Goal: Information Seeking & Learning: Learn about a topic

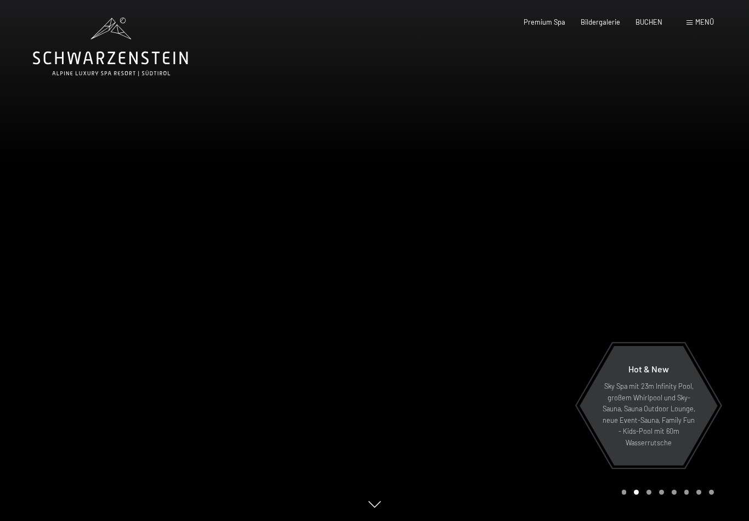
click at [598, 18] on span "Bildergalerie" at bounding box center [600, 22] width 39 height 9
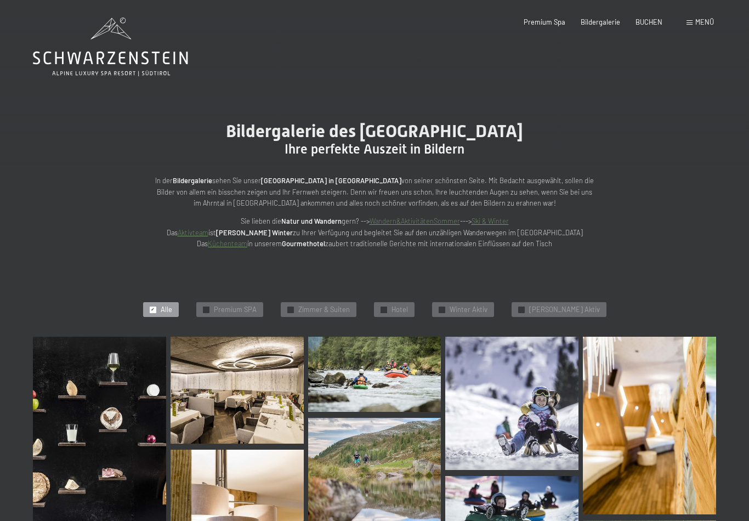
click at [116, 62] on icon at bounding box center [110, 47] width 155 height 59
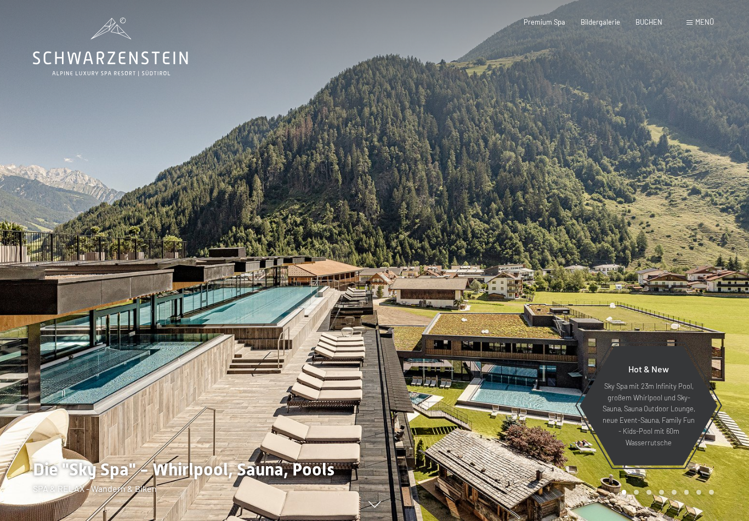
click at [542, 24] on span "Premium Spa" at bounding box center [545, 22] width 42 height 9
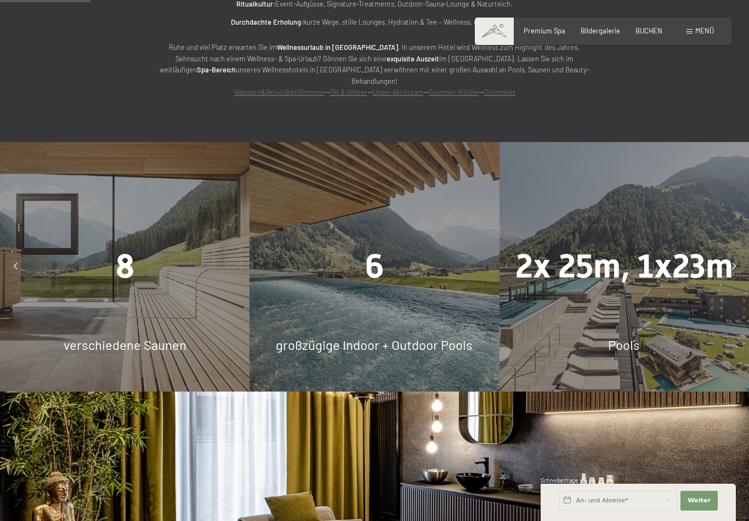
scroll to position [827, 0]
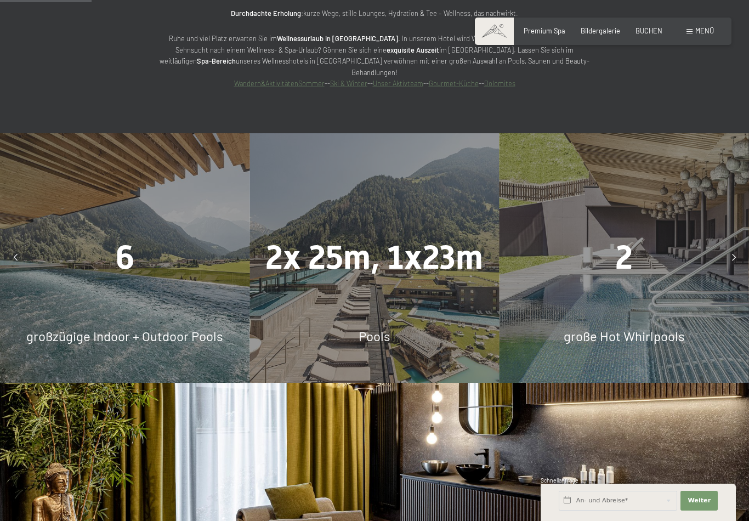
click at [162, 252] on div "6" at bounding box center [124, 258] width 249 height 47
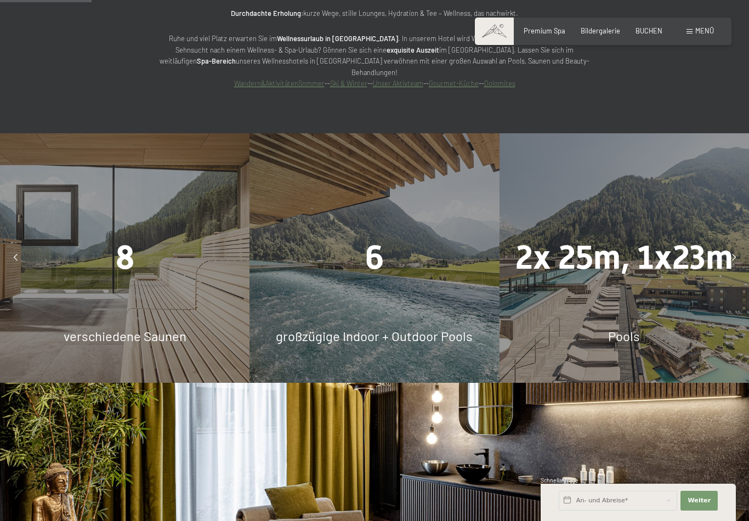
click at [410, 266] on div "6 großzügige Indoor + Outdoor Pools" at bounding box center [373, 257] width 249 height 249
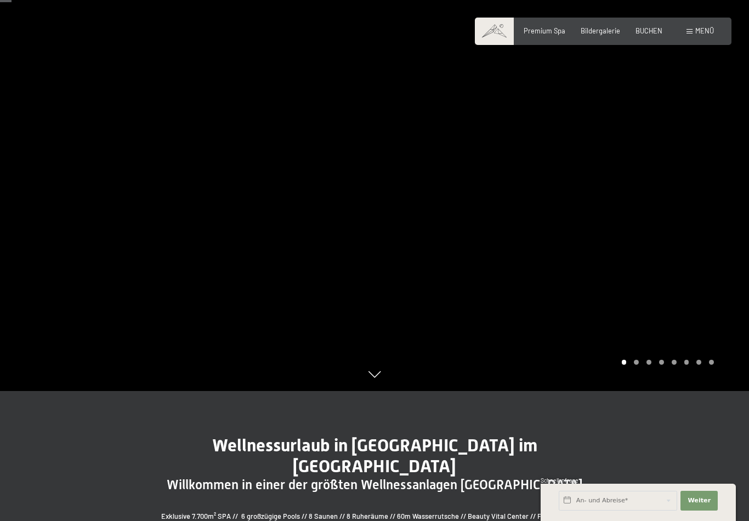
scroll to position [0, 0]
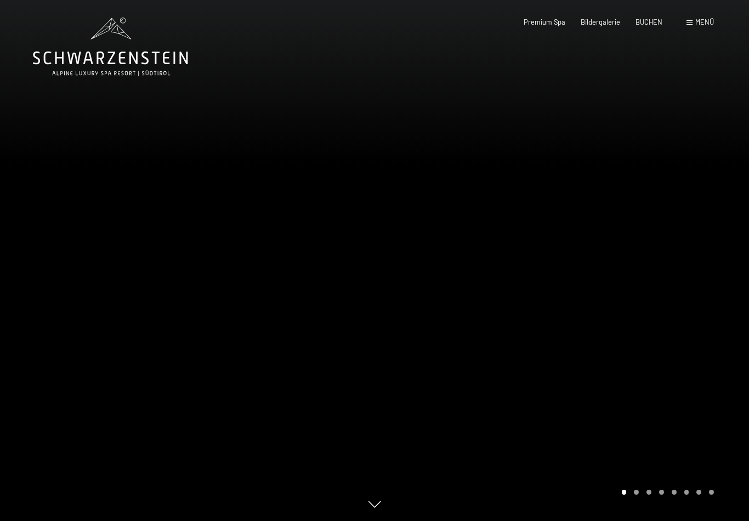
click at [134, 54] on icon at bounding box center [110, 47] width 155 height 59
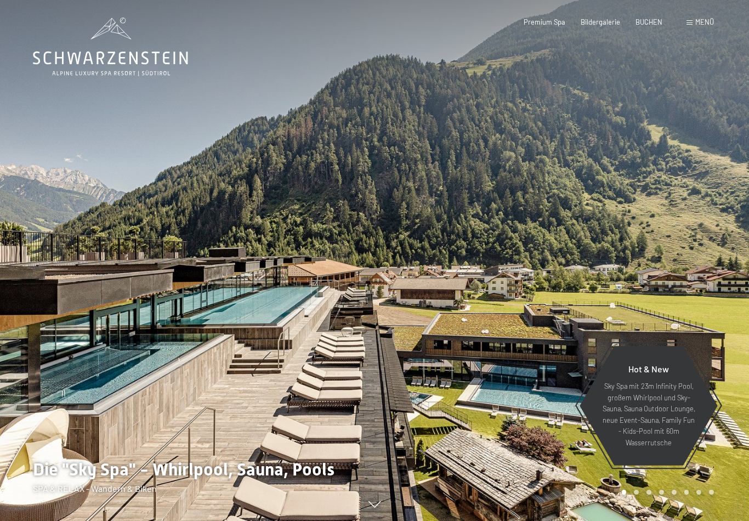
click at [697, 25] on span "Menü" at bounding box center [704, 22] width 19 height 9
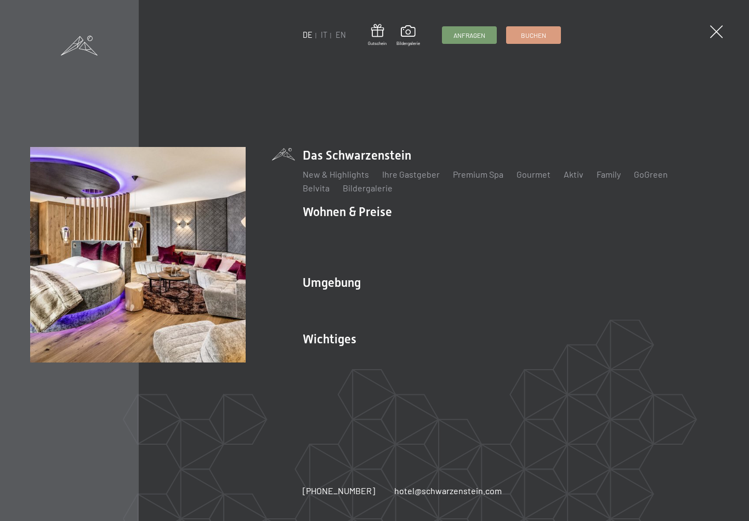
click at [351, 235] on link "Inklusivleistungen" at bounding box center [338, 230] width 71 height 10
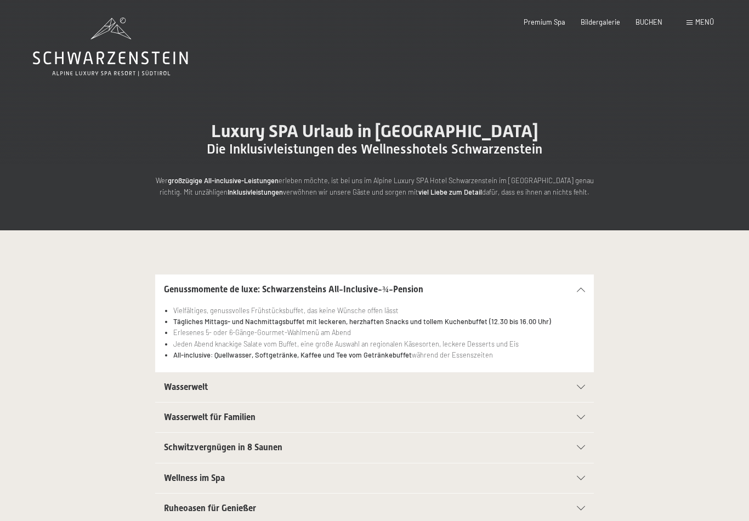
click at [325, 392] on div "Wasserwelt" at bounding box center [374, 387] width 421 height 30
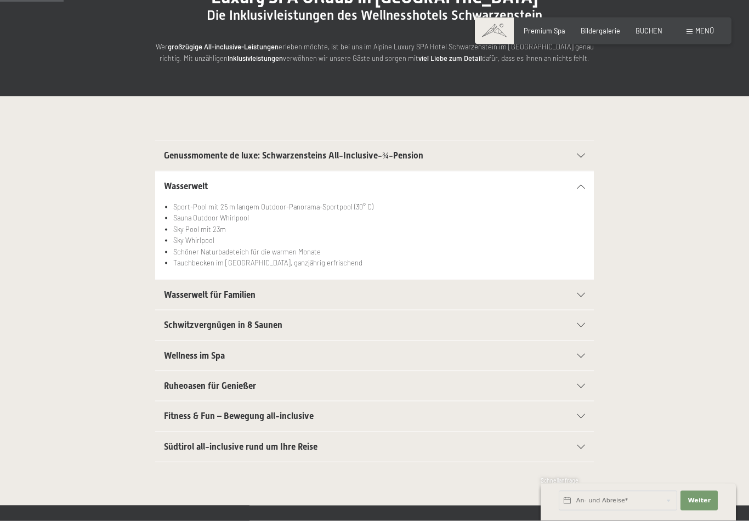
scroll to position [164, 0]
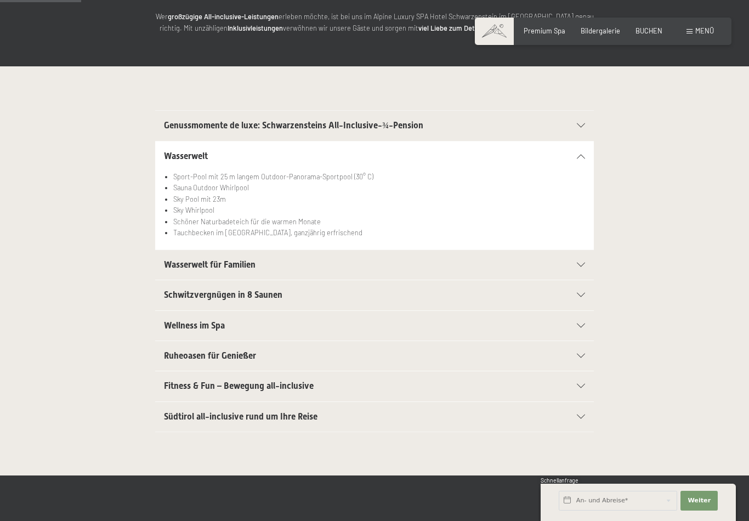
click at [253, 358] on span "Ruheoasen für Genießer" at bounding box center [210, 355] width 92 height 10
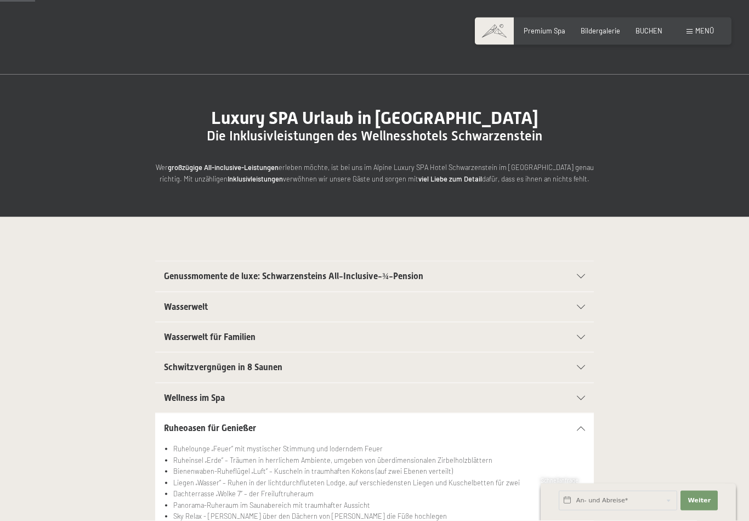
scroll to position [0, 0]
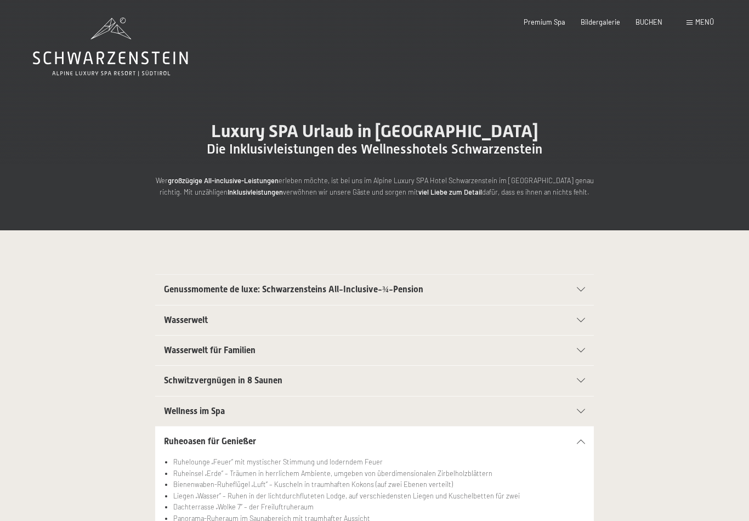
click at [697, 22] on span "Menü" at bounding box center [704, 22] width 19 height 9
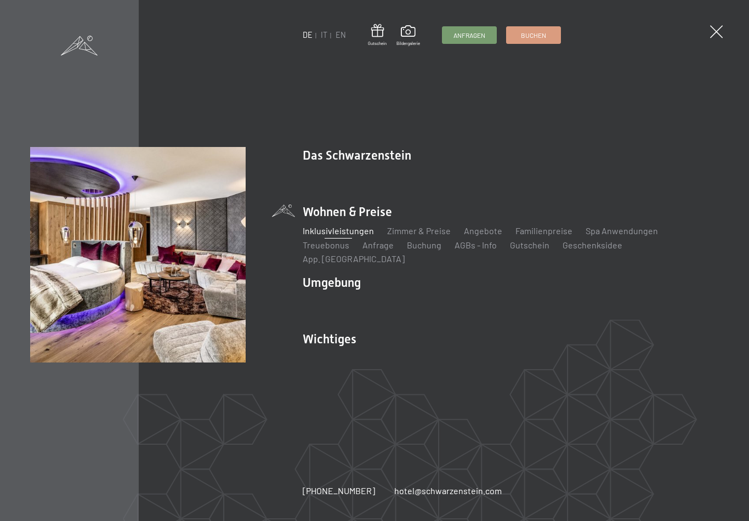
click at [430, 233] on link "Zimmer & Preise" at bounding box center [419, 230] width 64 height 10
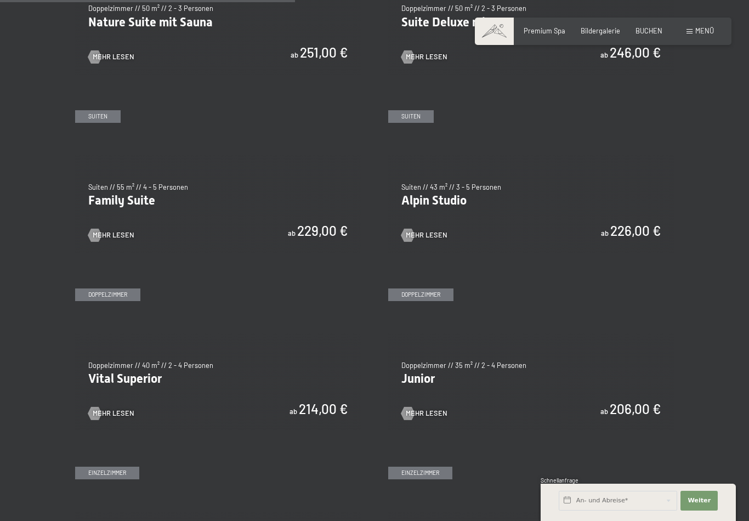
scroll to position [1027, 0]
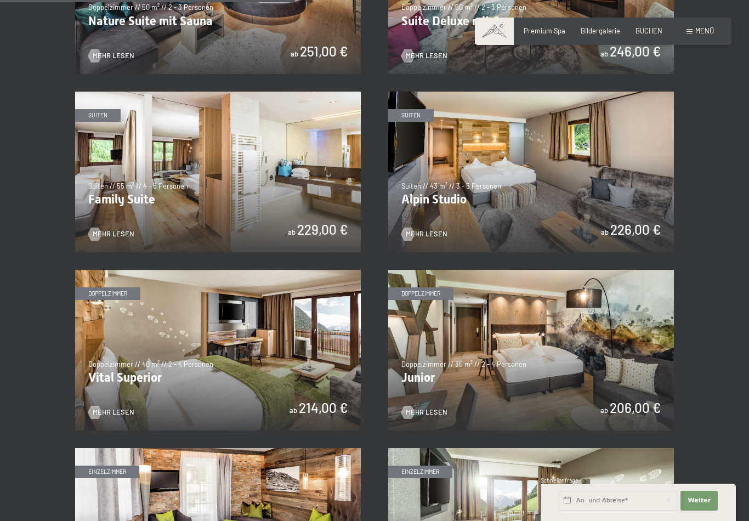
click at [544, 350] on img at bounding box center [531, 350] width 286 height 161
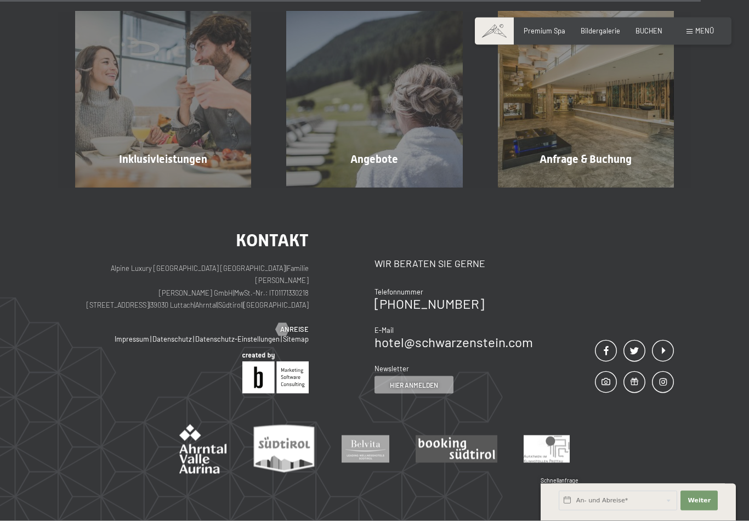
scroll to position [1092, 0]
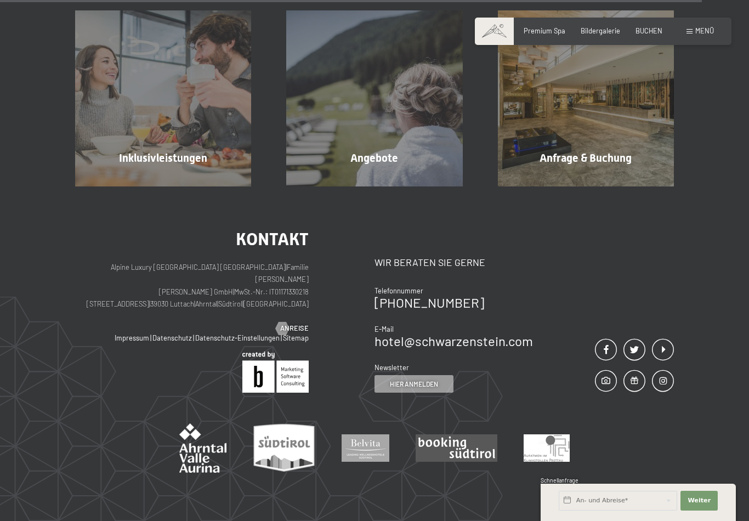
click at [296, 325] on span "Anreise" at bounding box center [294, 329] width 29 height 10
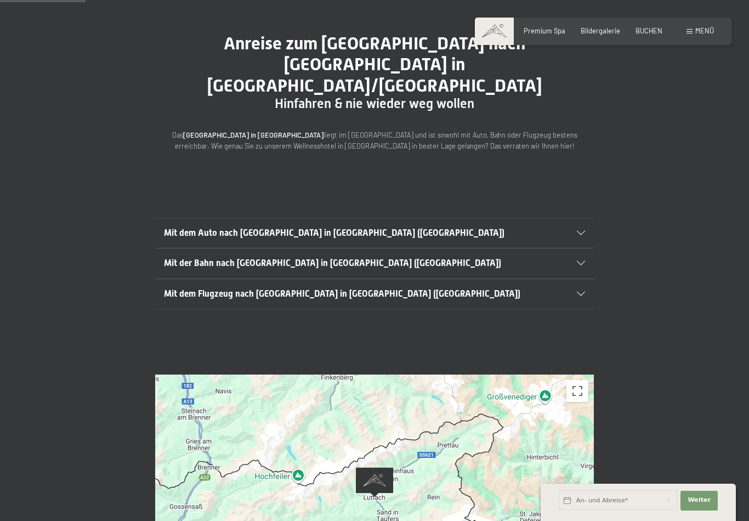
scroll to position [90, 0]
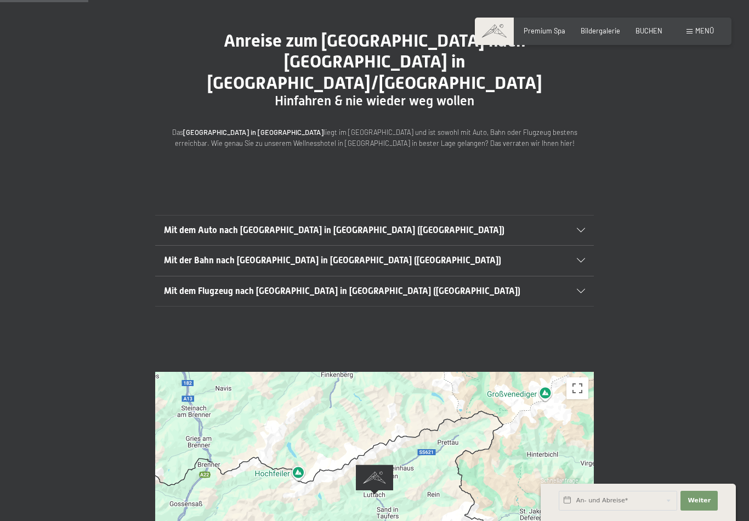
click at [583, 228] on icon at bounding box center [581, 230] width 8 height 4
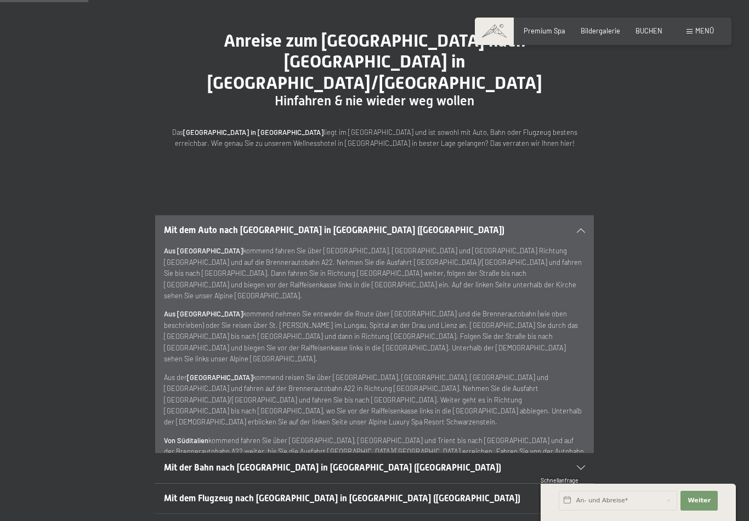
click at [433, 372] on p "Aus der Schweiz kommend reisen Sie über Zürich, Vaduz, Feldkirch und Innsbruck …" at bounding box center [374, 400] width 421 height 56
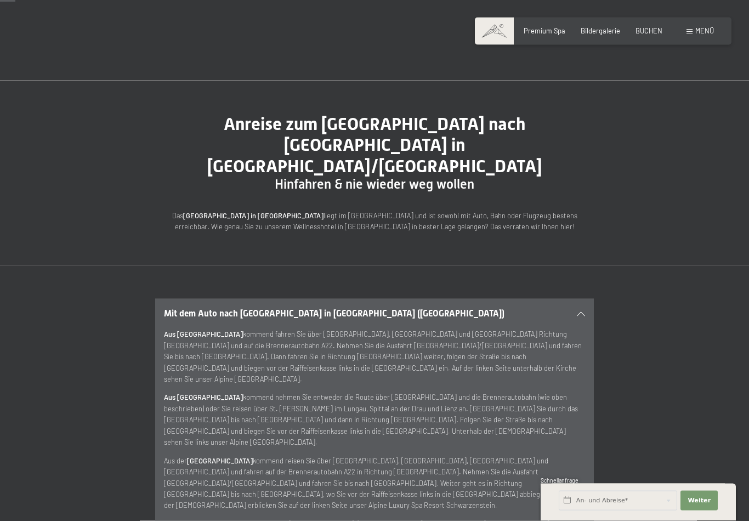
scroll to position [0, 0]
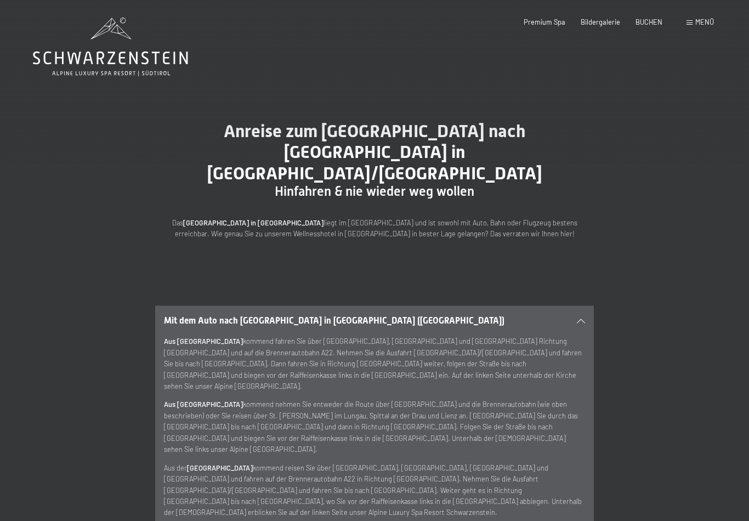
click at [703, 24] on span "Menü" at bounding box center [704, 22] width 19 height 9
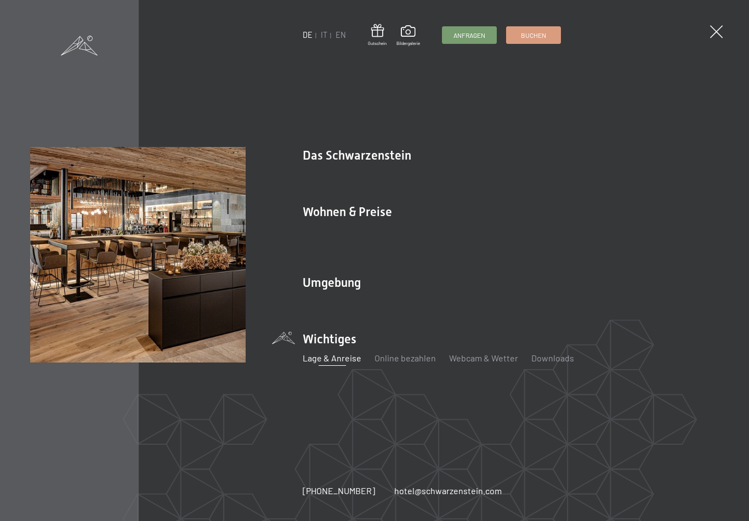
click at [530, 179] on link "Gourmet" at bounding box center [534, 174] width 34 height 10
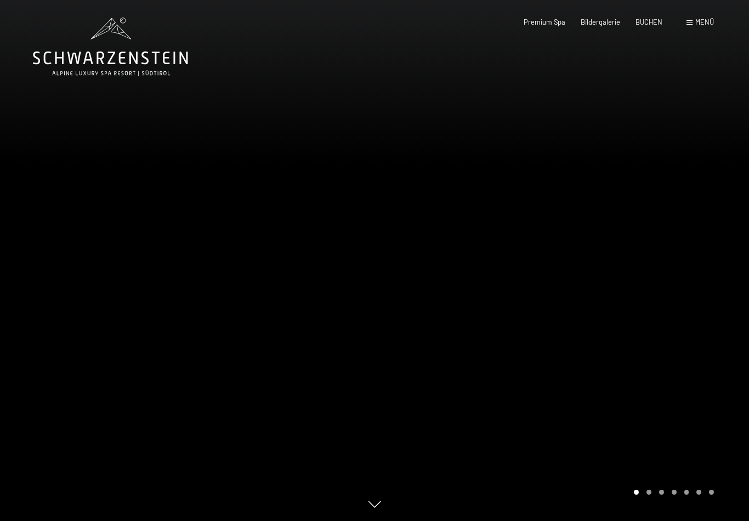
click at [699, 18] on span "Menü" at bounding box center [704, 22] width 19 height 9
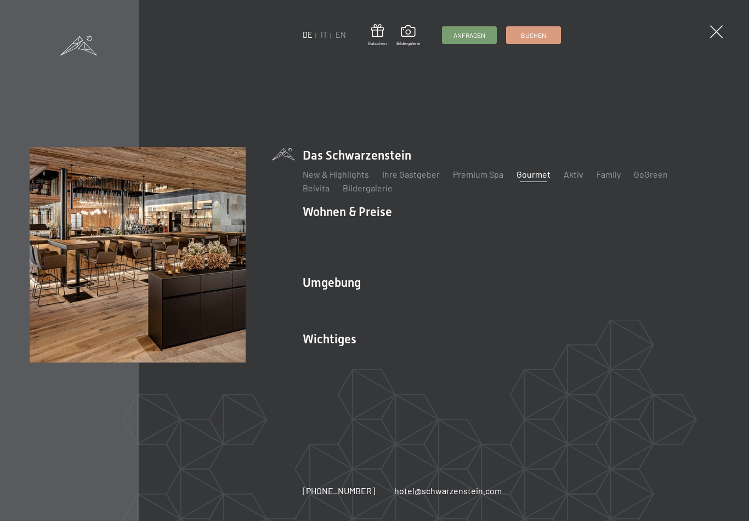
click at [343, 193] on link "Bildergalerie" at bounding box center [368, 188] width 50 height 10
click at [711, 40] on div "DE IT EN Gutschein Bildergalerie Anfragen Buchen DE IT EN Das Schwarzenstein Ne…" at bounding box center [374, 260] width 749 height 521
click at [712, 38] on div "DE IT EN Gutschein Bildergalerie Anfragen Buchen DE IT EN Das Schwarzenstein Ne…" at bounding box center [374, 260] width 749 height 521
click at [707, 33] on div "DE IT EN Gutschein Bildergalerie Anfragen Buchen DE IT EN Das Schwarzenstein Ne…" at bounding box center [374, 260] width 749 height 521
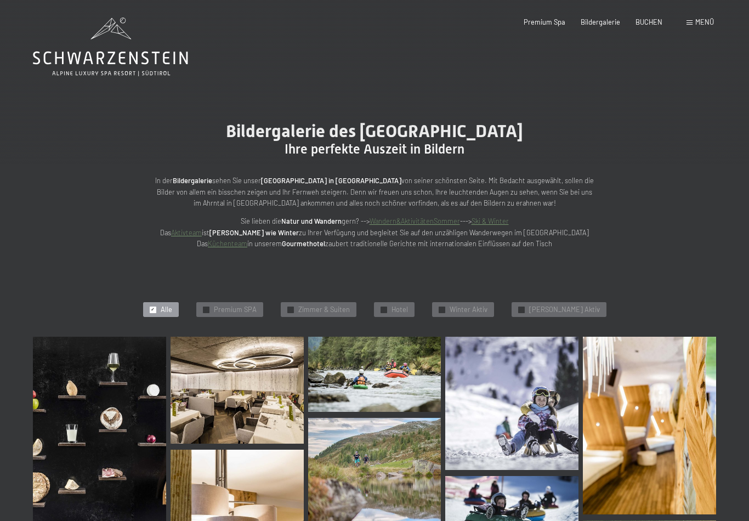
click at [700, 20] on span "Menü" at bounding box center [704, 22] width 19 height 9
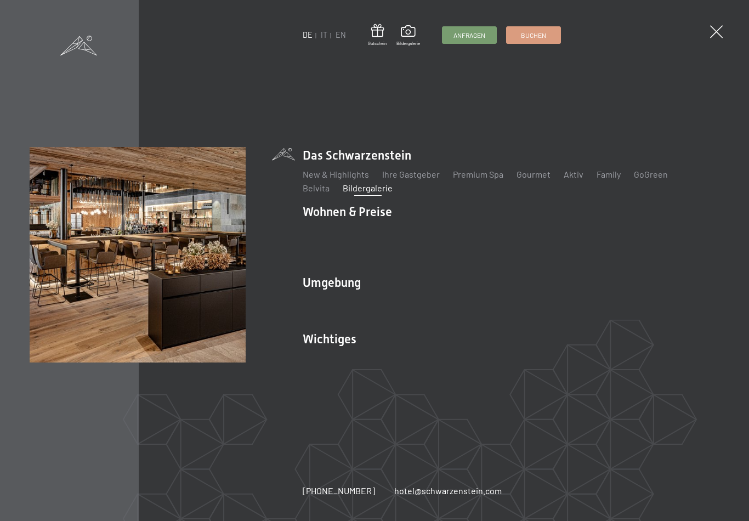
click at [367, 161] on li "Das Schwarzenstein New & Highlights Ihre Gastgeber Premium Spa Gourmet Aktiv Wo…" at bounding box center [511, 171] width 416 height 48
click at [480, 177] on link "Premium Spa" at bounding box center [478, 174] width 50 height 10
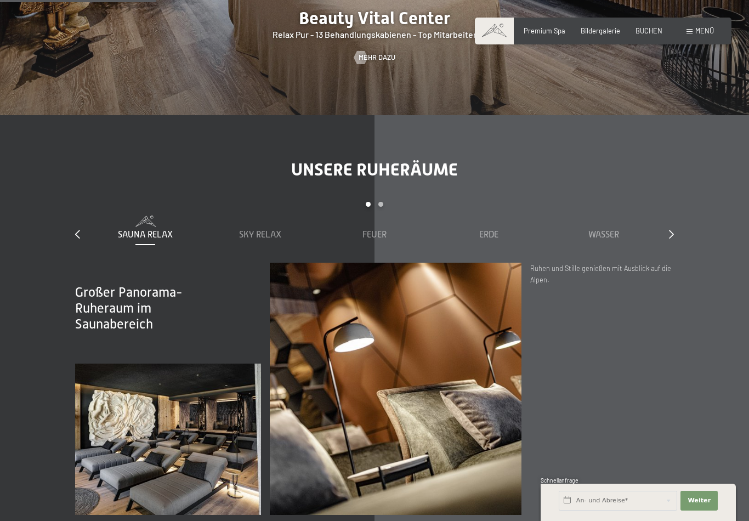
scroll to position [1418, 0]
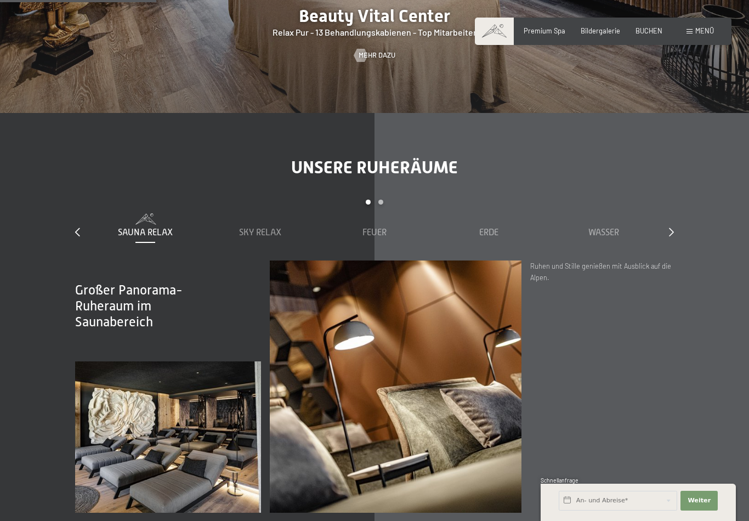
click at [673, 228] on icon at bounding box center [671, 232] width 5 height 9
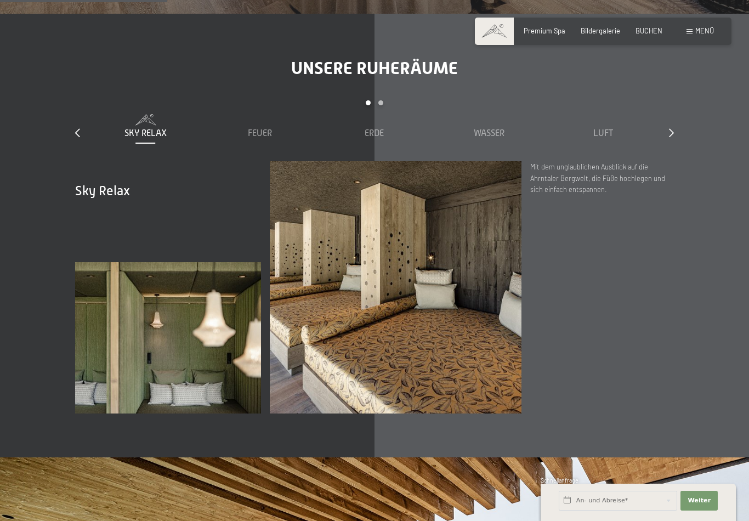
scroll to position [1520, 0]
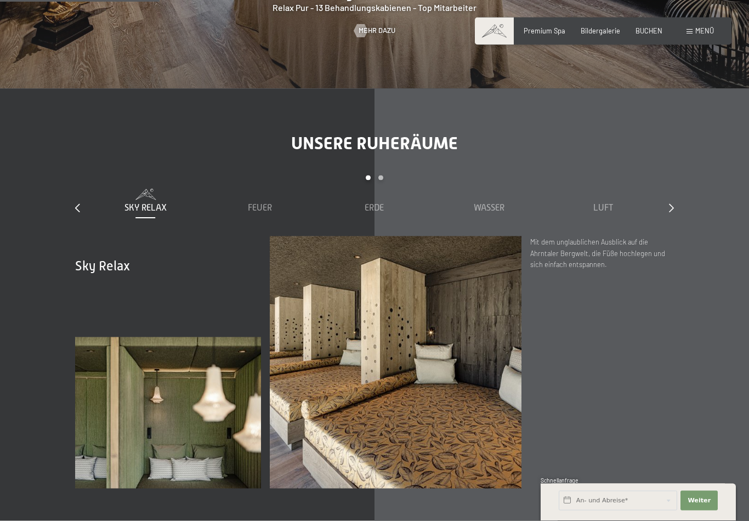
click at [669, 203] on icon at bounding box center [671, 207] width 5 height 9
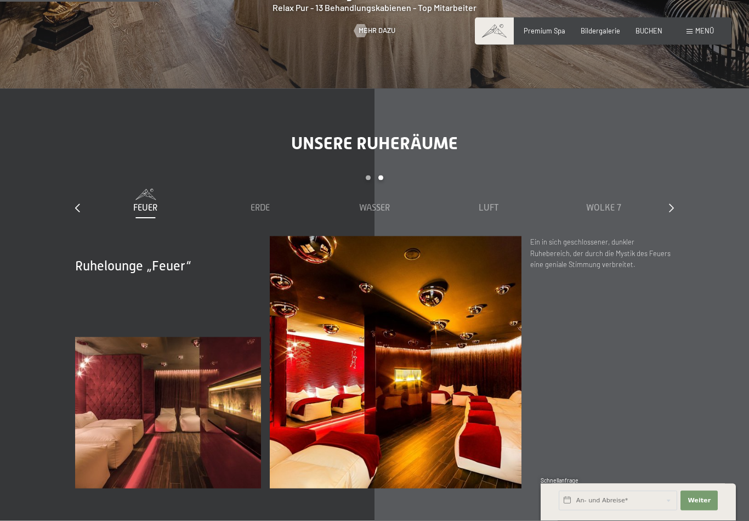
scroll to position [1443, 0]
click at [672, 203] on icon at bounding box center [671, 207] width 5 height 9
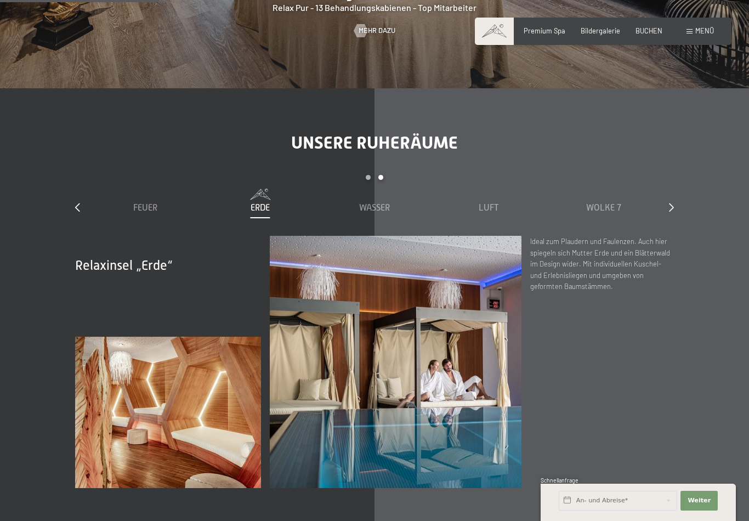
click at [678, 185] on div "Unsere Ruheräume slide 3 to 7 of 7 Sauna Relax Sky Relax Feuer Erde Wasser Luft…" at bounding box center [374, 310] width 665 height 356
click at [670, 203] on icon at bounding box center [671, 207] width 5 height 9
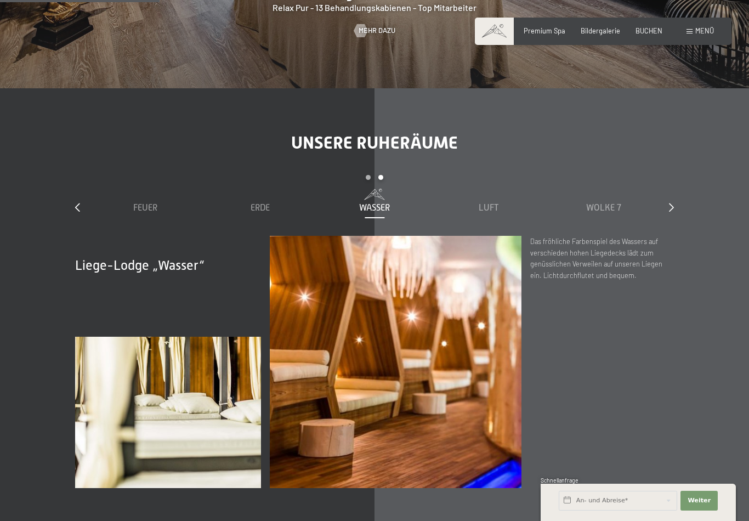
click at [672, 203] on icon at bounding box center [671, 207] width 5 height 9
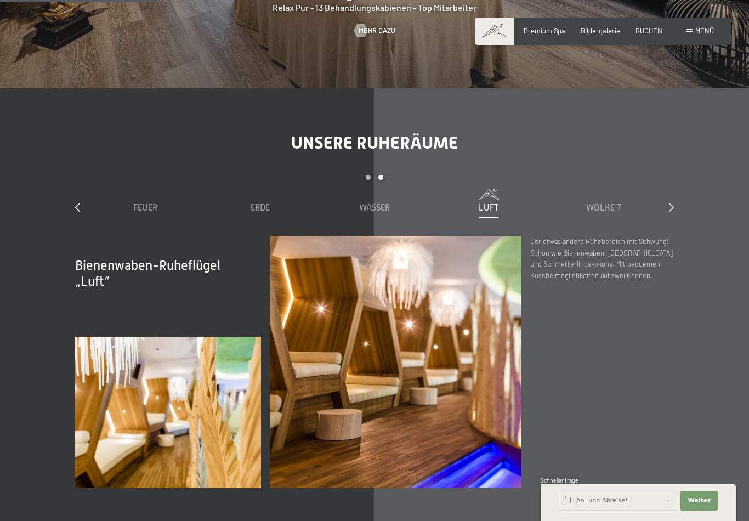
click at [673, 203] on icon at bounding box center [671, 207] width 5 height 9
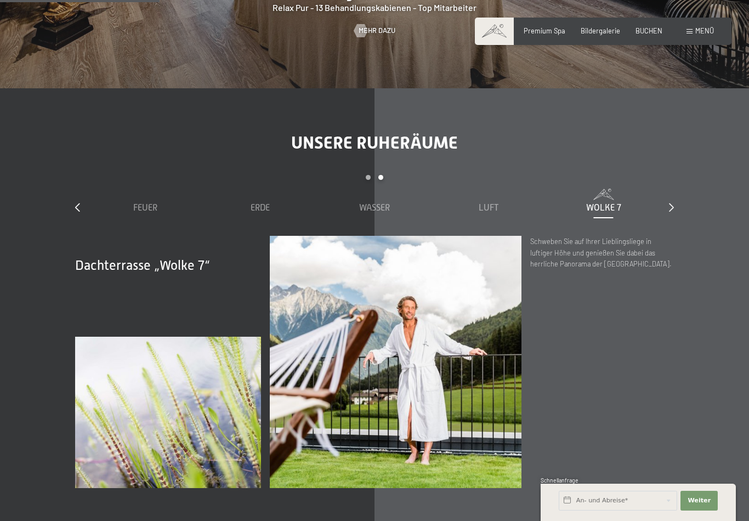
click at [680, 184] on div "Unsere Ruheräume slide 3 to 7 of 7 Sauna Relax Sky Relax Feuer Erde Wasser Luft…" at bounding box center [374, 310] width 665 height 356
click at [676, 183] on div "Unsere Ruheräume slide 3 to 7 of 7 Sauna Relax Sky Relax Feuer Erde Wasser Luft…" at bounding box center [374, 310] width 665 height 356
click at [366, 202] on div "Wasser" at bounding box center [375, 208] width 106 height 12
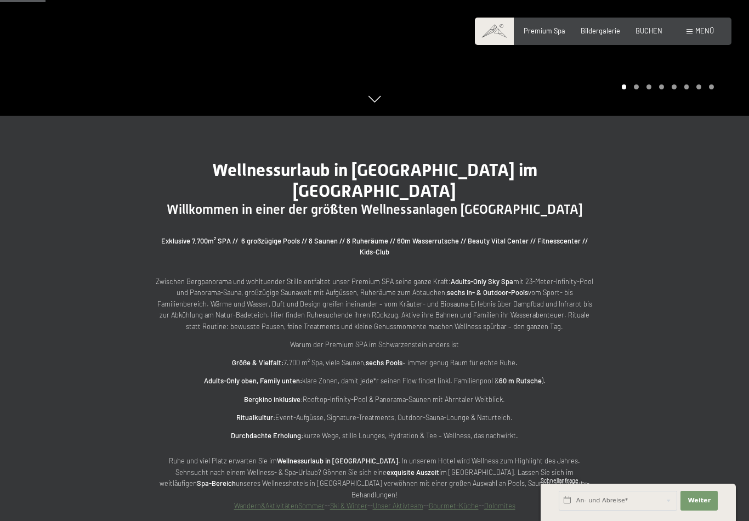
scroll to position [380, 0]
